Goal: Find specific page/section: Find specific page/section

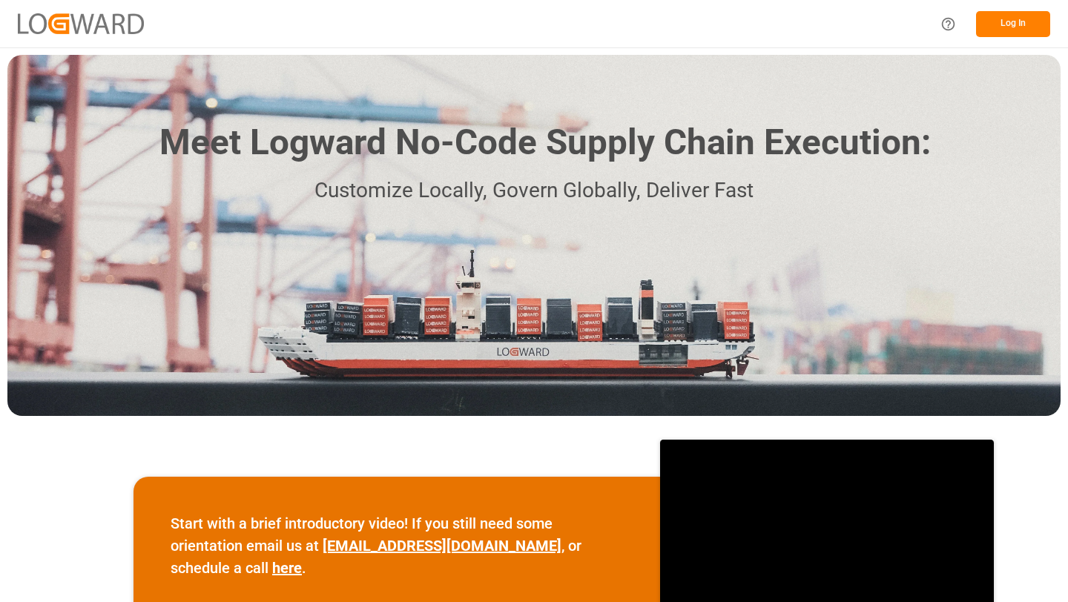
click at [1021, 30] on button "Log In" at bounding box center [1013, 24] width 74 height 26
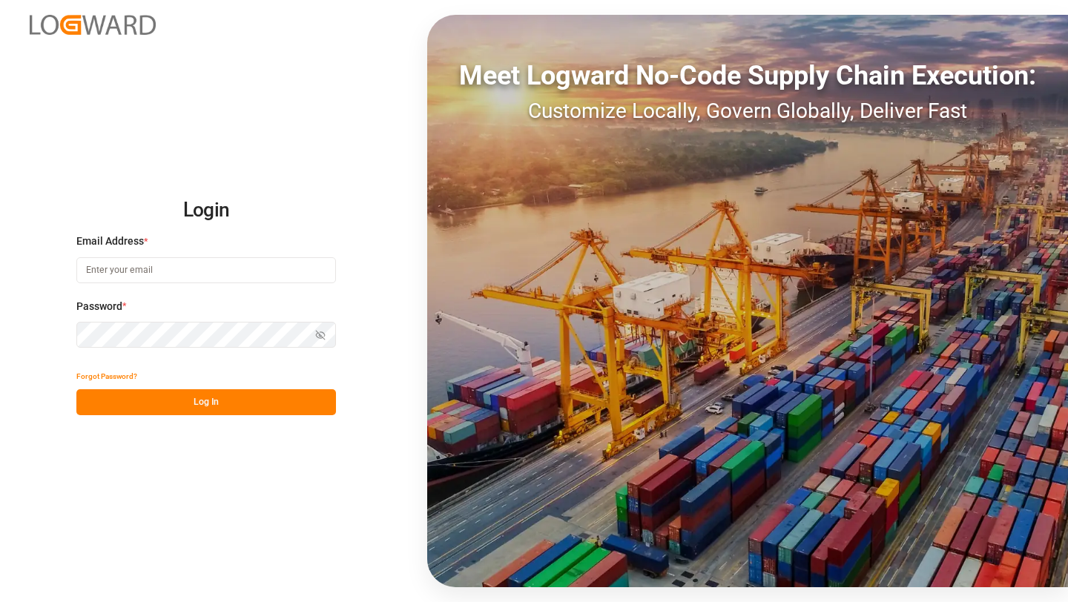
click at [327, 263] on input at bounding box center [206, 270] width 260 height 26
click at [0, 601] on com-1password-button at bounding box center [0, 602] width 0 height 0
type input "[EMAIL_ADDRESS][DOMAIN_NAME]"
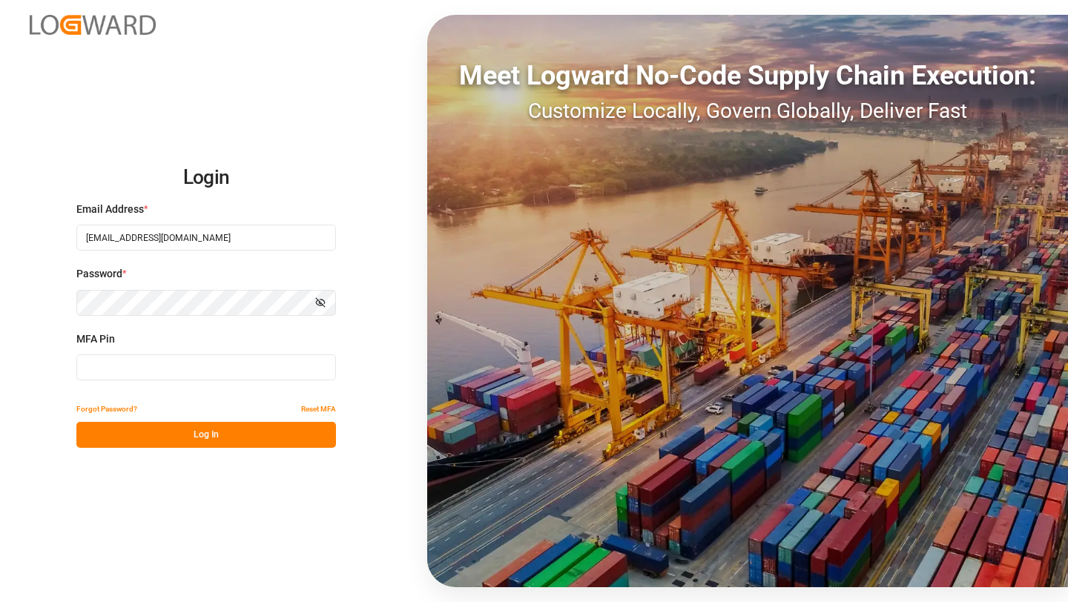
type input "330567"
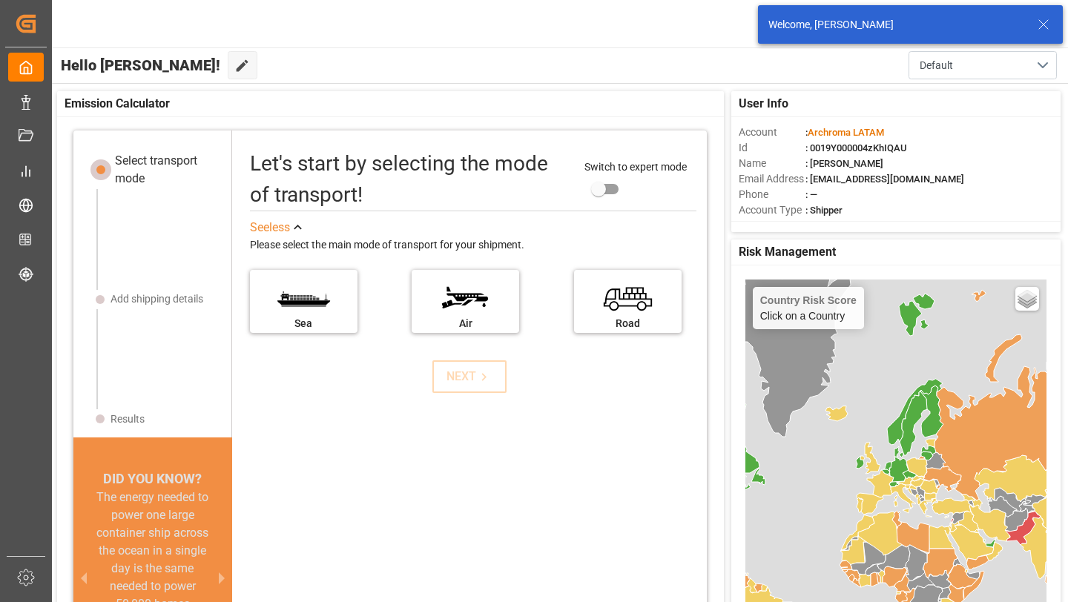
click at [1044, 17] on icon at bounding box center [1044, 25] width 18 height 18
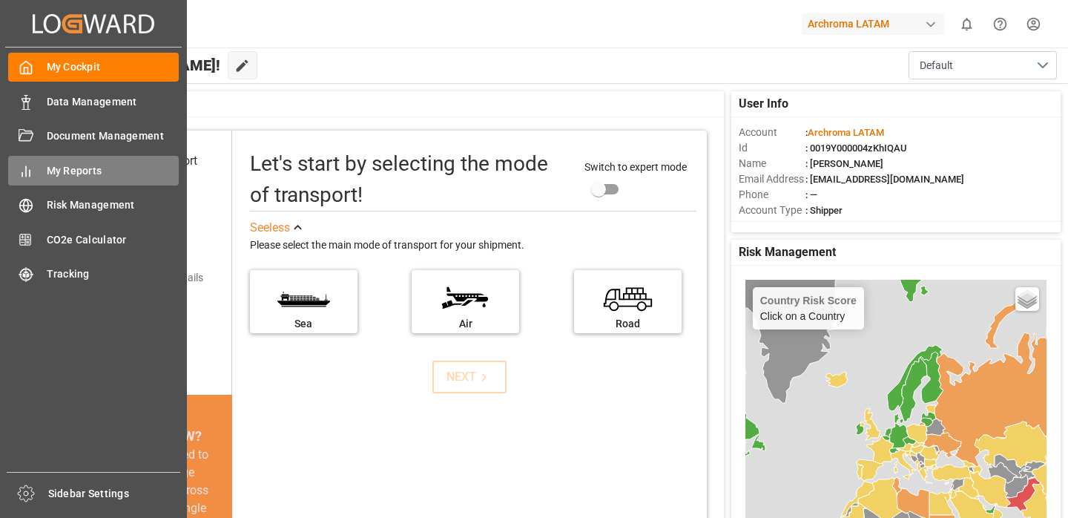
click at [93, 179] on div "My Reports My Reports" at bounding box center [93, 170] width 171 height 29
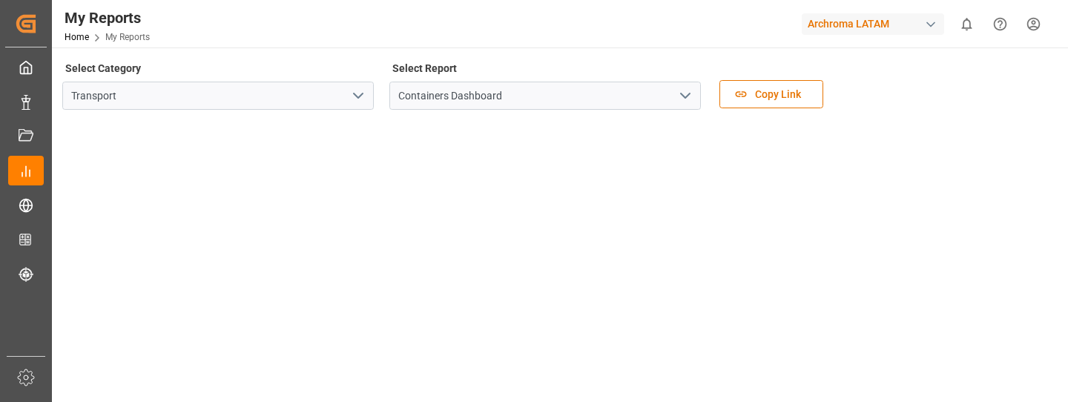
click at [357, 92] on icon "open menu" at bounding box center [358, 96] width 18 height 18
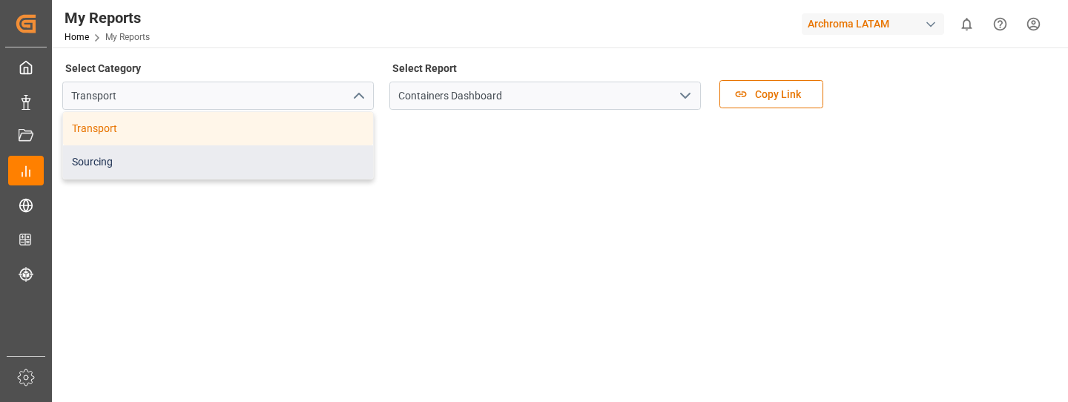
click at [279, 162] on div "Sourcing" at bounding box center [218, 161] width 310 height 33
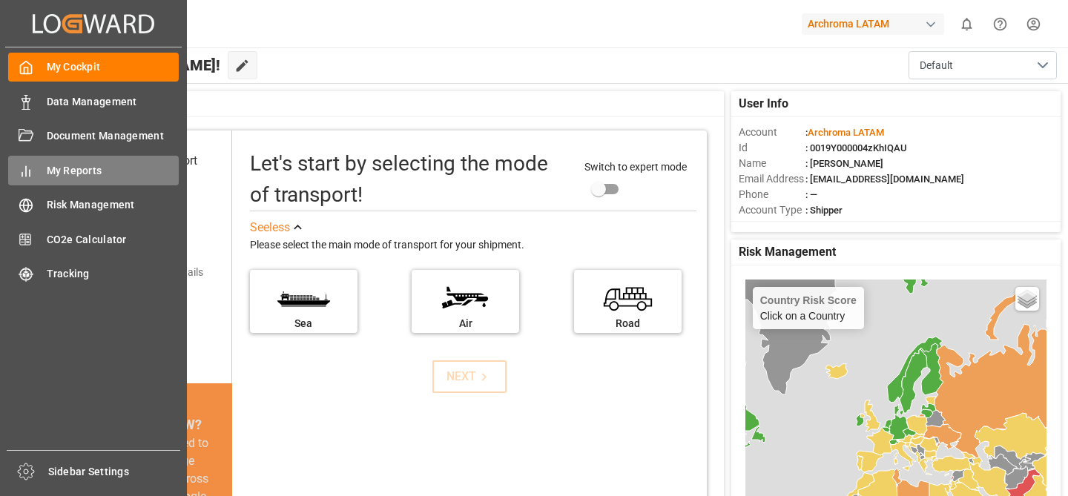
click at [65, 172] on span "My Reports" at bounding box center [113, 171] width 133 height 16
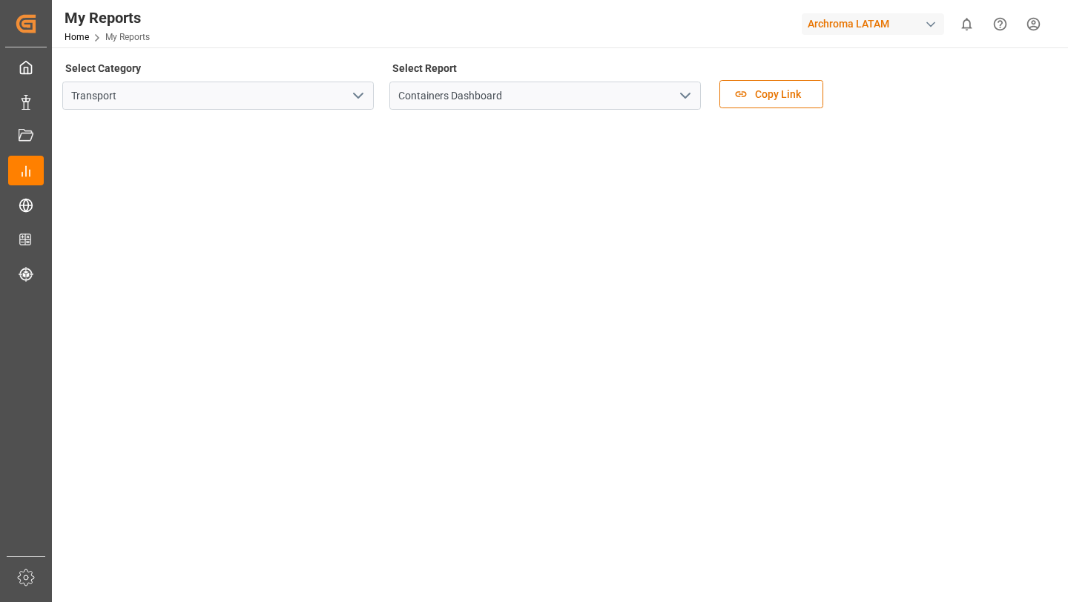
click at [619, 44] on div "My Reports Home My Reports Archroma LATAM 0 Notifications Only show unread All …" at bounding box center [555, 23] width 1026 height 47
click at [604, 28] on div "My Reports Home My Reports Archroma LATAM 0 Notifications Only show unread All …" at bounding box center [555, 23] width 1026 height 47
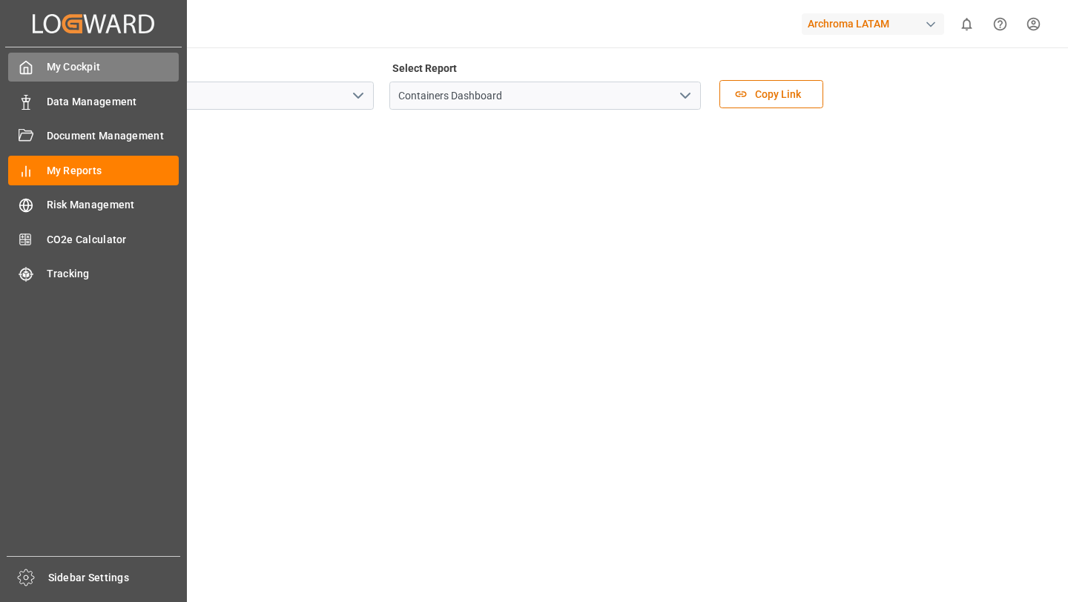
click at [16, 73] on div at bounding box center [20, 67] width 25 height 16
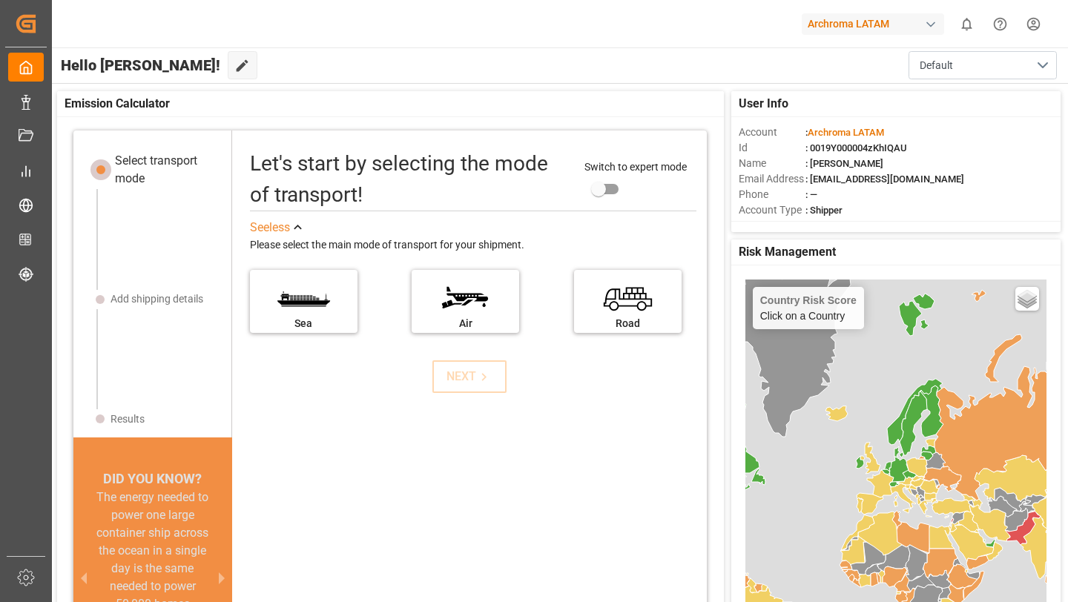
click at [1035, 24] on html "Created by potrace 1.15, written by Peter Selinger 2001-2017 Created by potrace…" at bounding box center [534, 301] width 1068 height 602
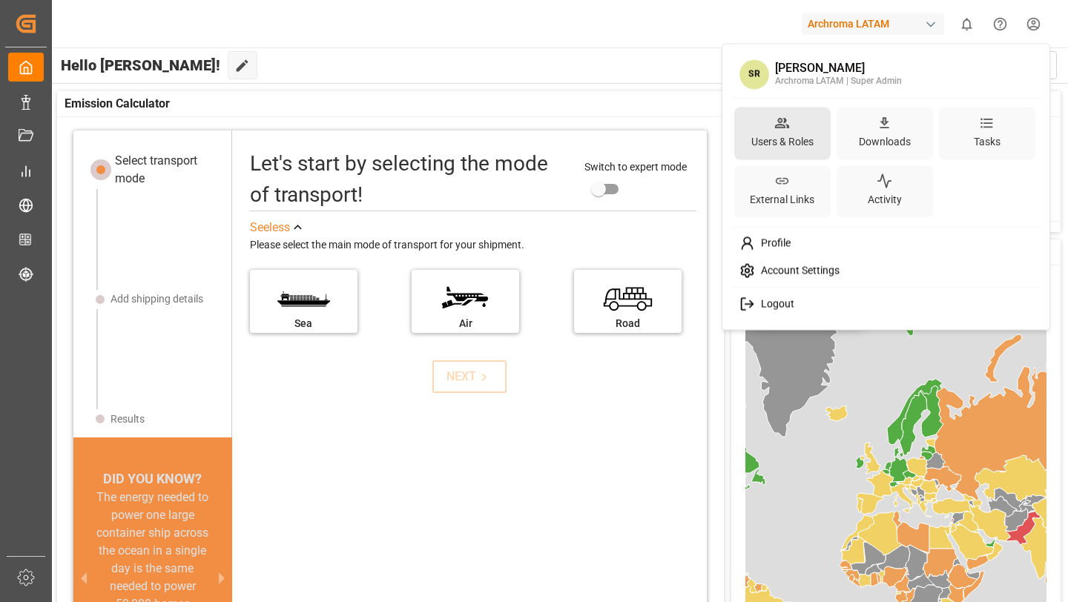
click at [794, 122] on div "Users & Roles" at bounding box center [782, 133] width 96 height 53
